Goal: Check status: Check status

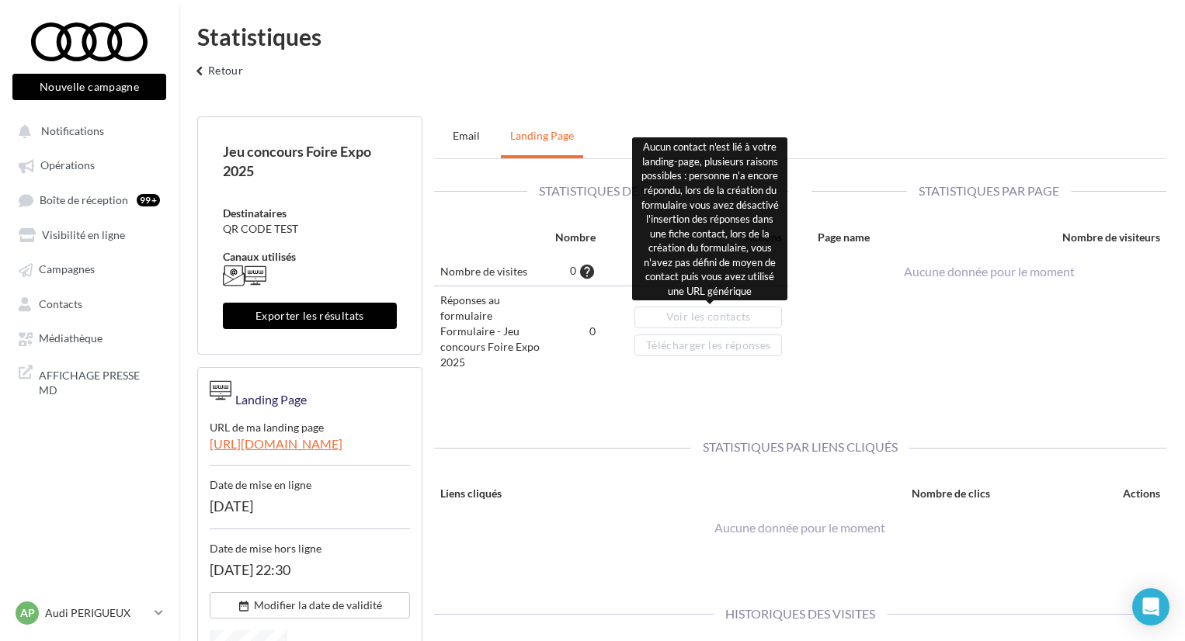
scroll to position [180, 0]
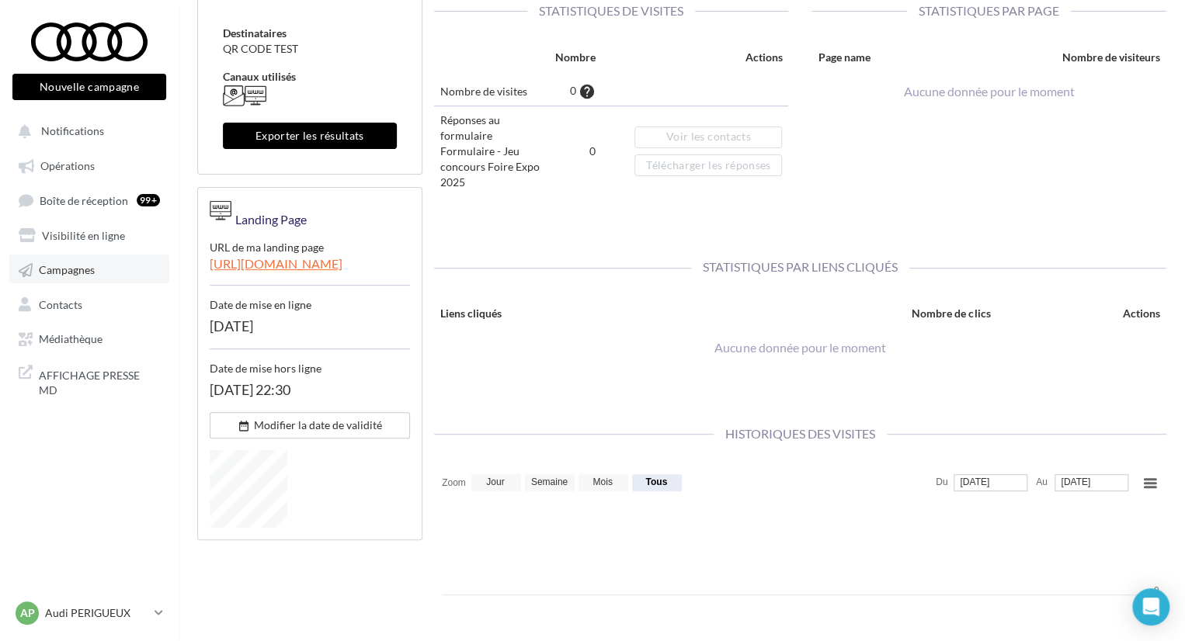
click at [82, 274] on span "Campagnes" at bounding box center [67, 269] width 56 height 13
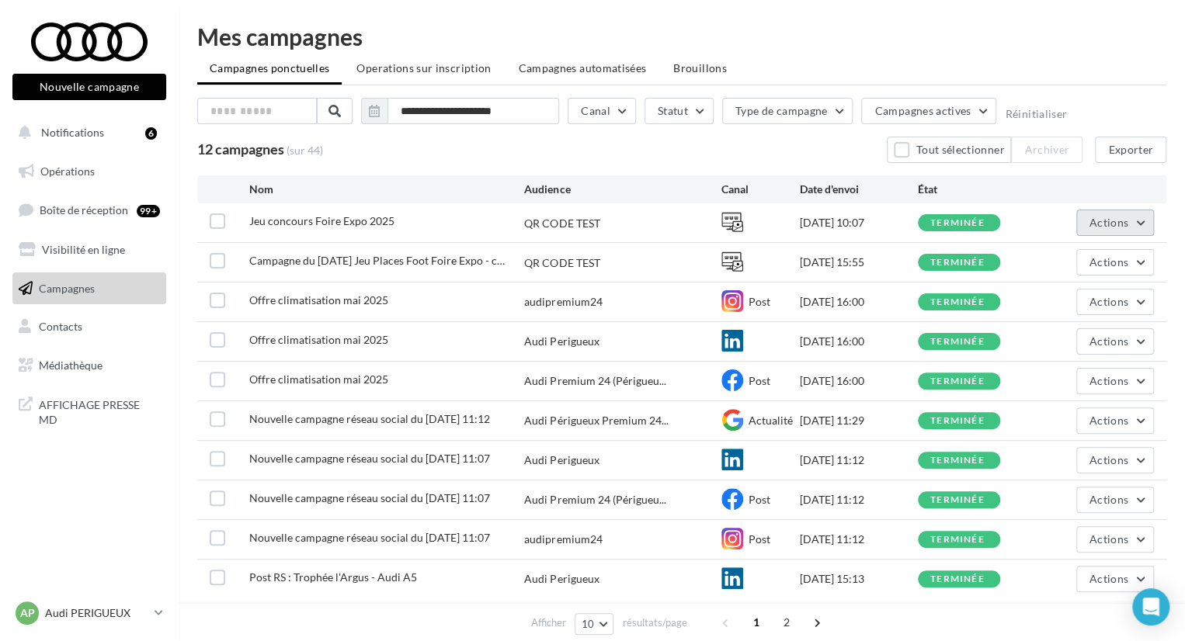
click at [1122, 227] on span "Actions" at bounding box center [1108, 222] width 39 height 13
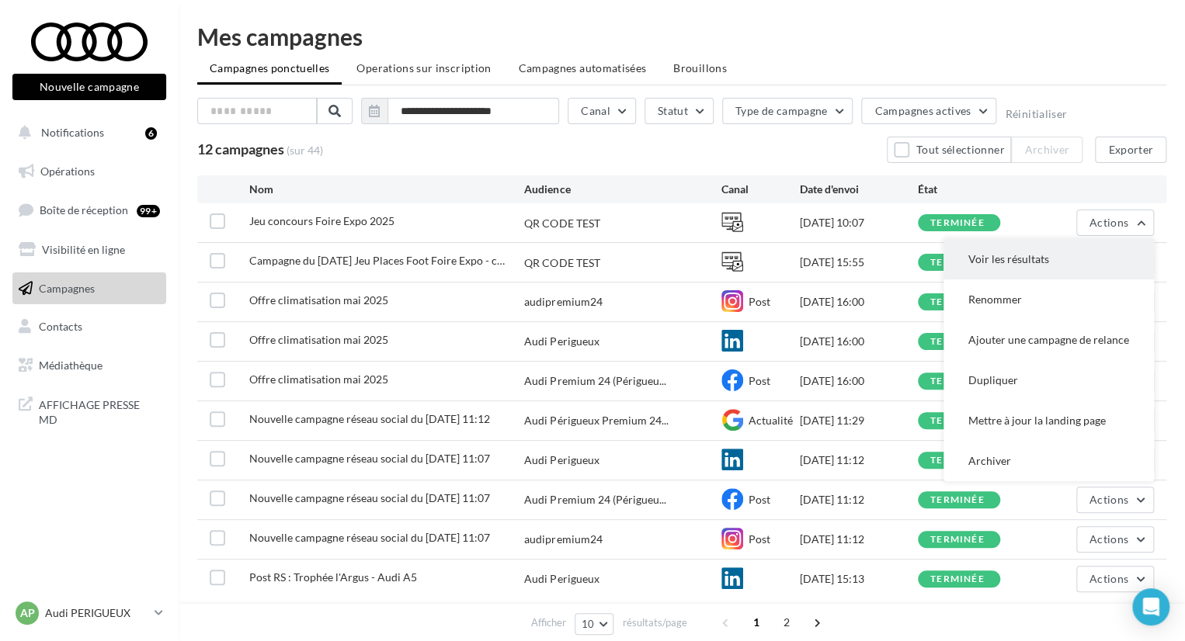
click at [1056, 261] on button "Voir les résultats" at bounding box center [1048, 259] width 210 height 40
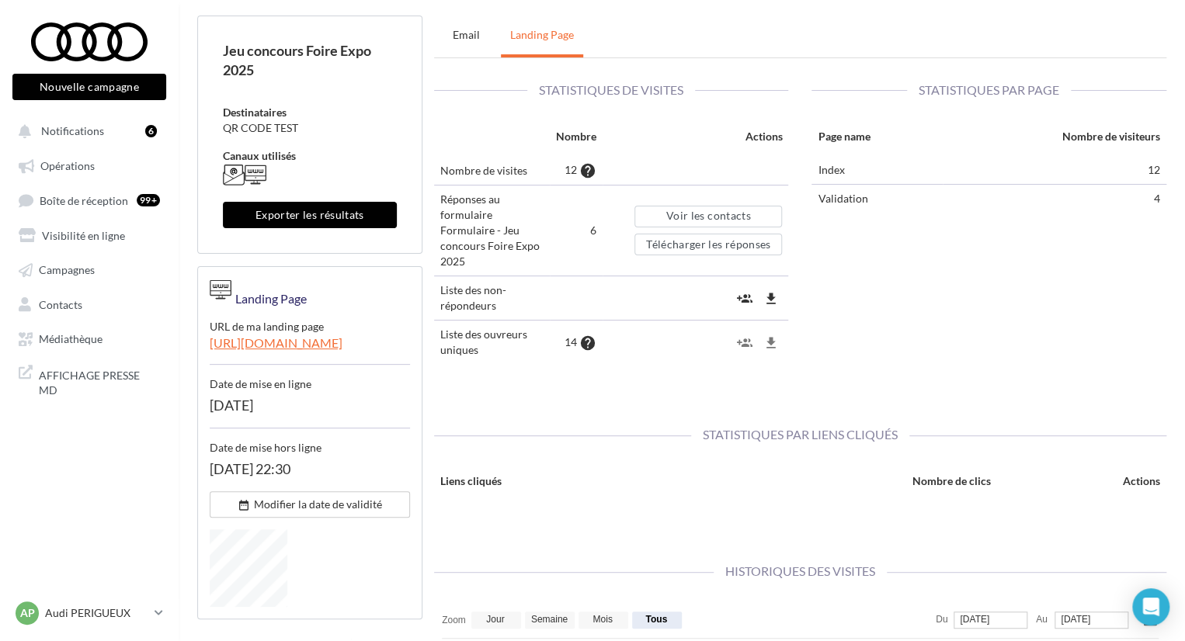
scroll to position [104, 0]
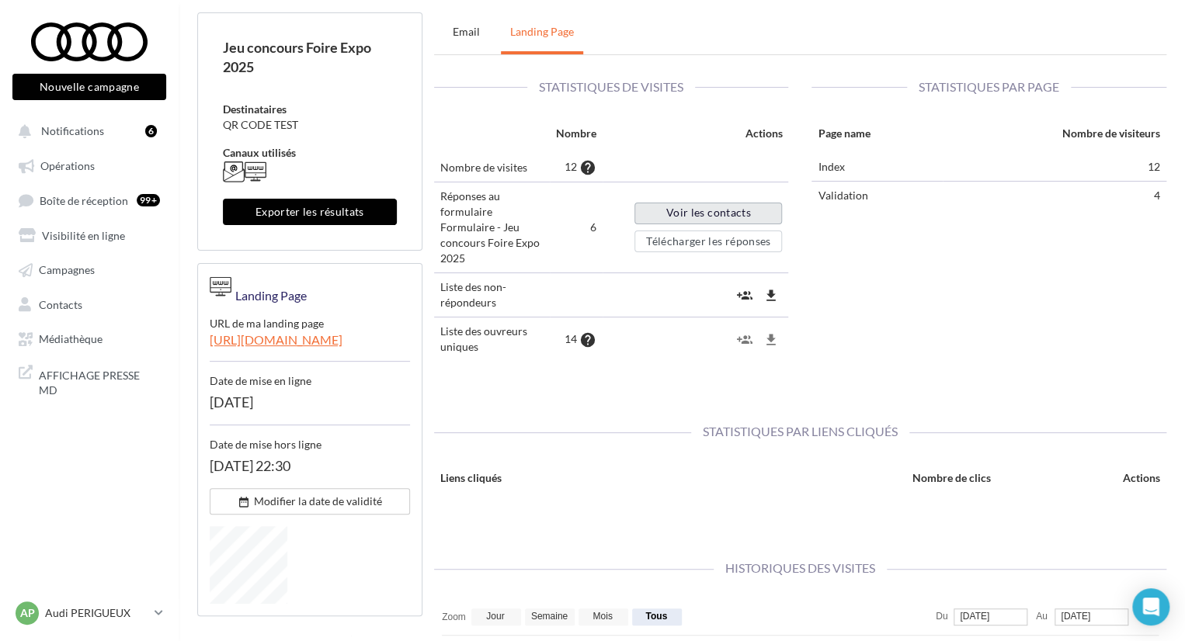
click at [689, 215] on link "Voir les contacts" at bounding box center [708, 214] width 148 height 22
click at [379, 506] on button "date_range Modifier la date de validité" at bounding box center [310, 501] width 200 height 26
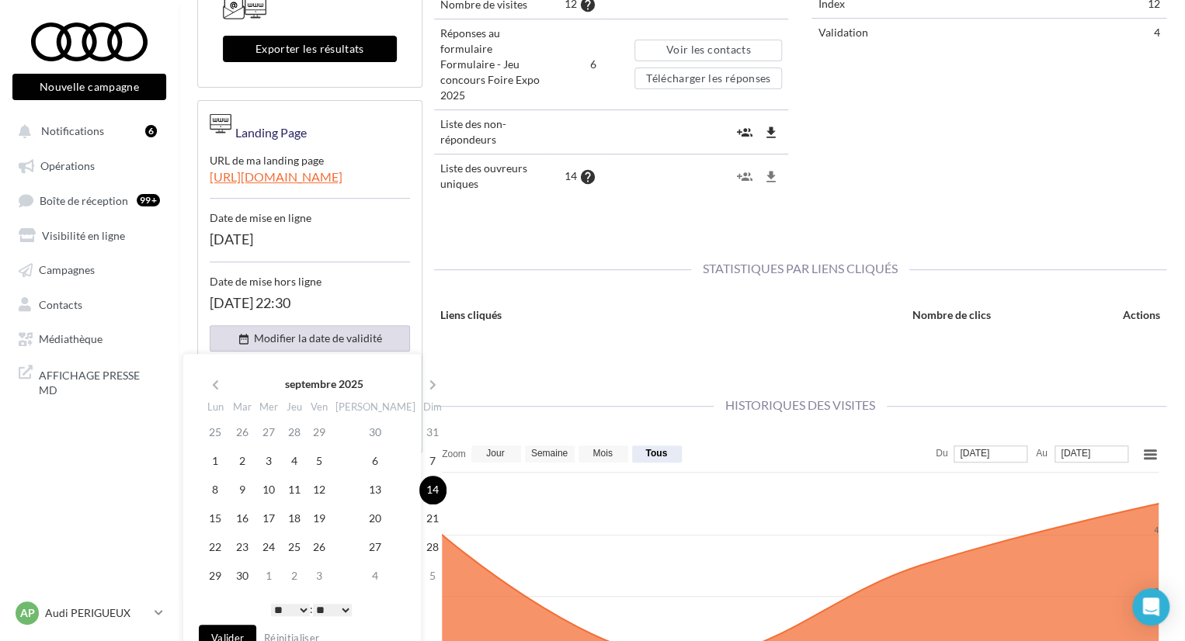
scroll to position [270, 0]
